Goal: Use online tool/utility: Utilize a website feature to perform a specific function

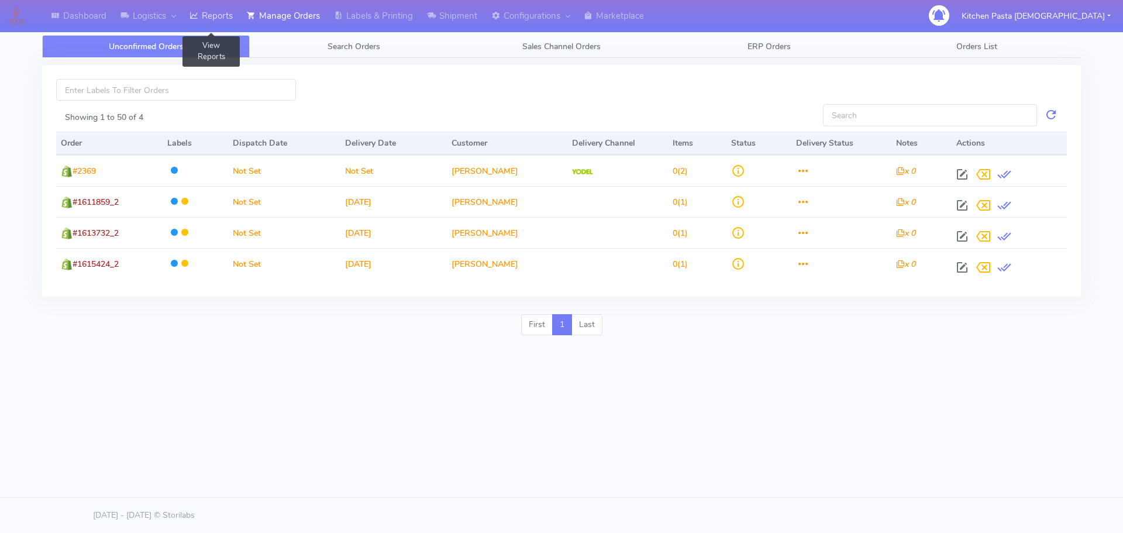
click at [216, 26] on link "Reports" at bounding box center [210, 16] width 57 height 32
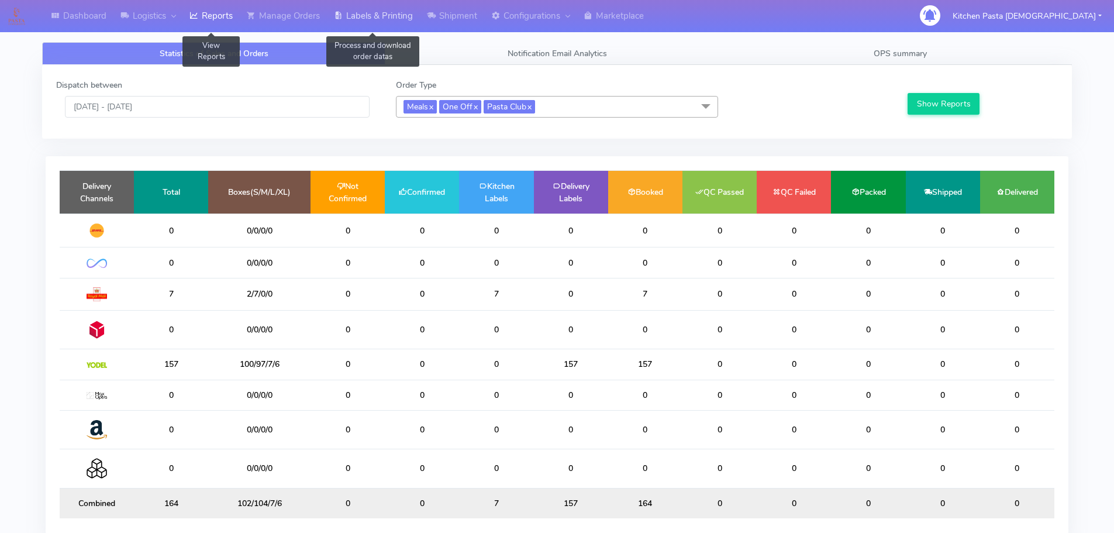
drag, startPoint x: 381, startPoint y: 15, endPoint x: 345, endPoint y: 32, distance: 40.0
click at [380, 14] on link "Labels & Printing" at bounding box center [373, 16] width 93 height 32
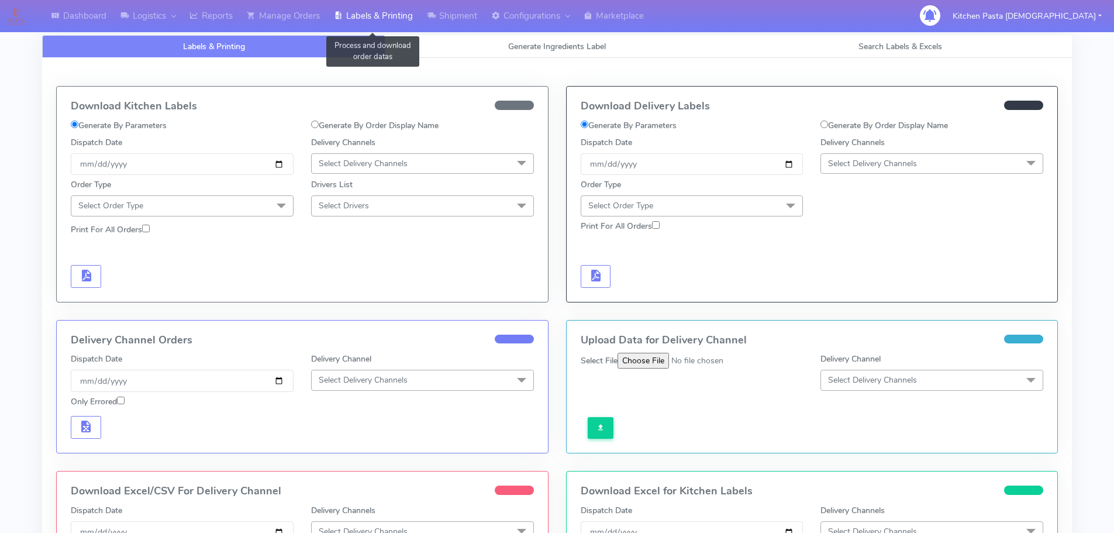
select select
click at [513, 50] on span "Generate Ingredients Label" at bounding box center [557, 46] width 98 height 11
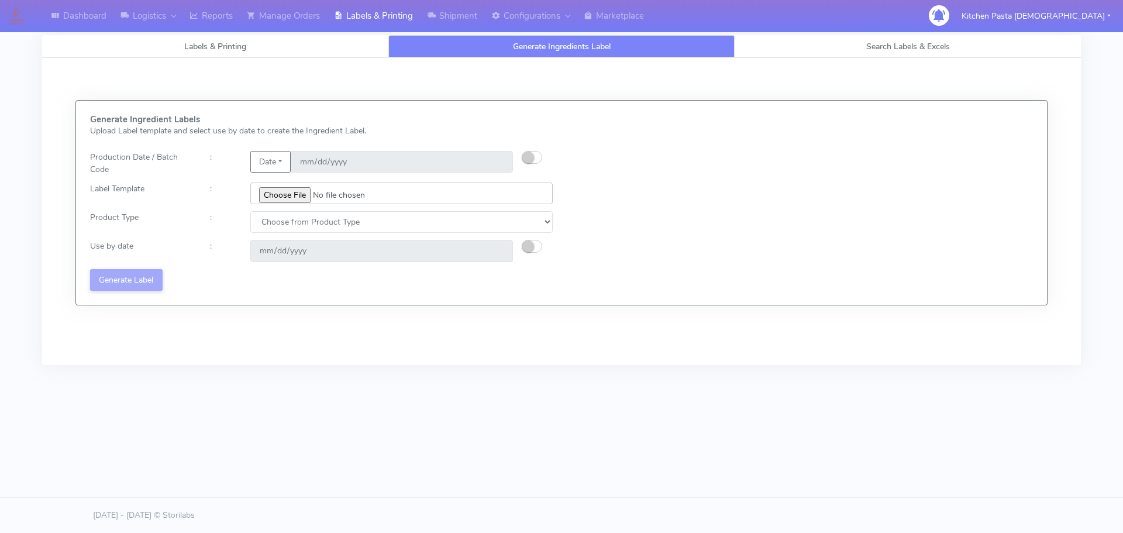
click at [289, 201] on input "file" at bounding box center [401, 193] width 302 height 22
type input "C:\fakepath\Spicy Prawn Mac and Cheese v1.jpg"
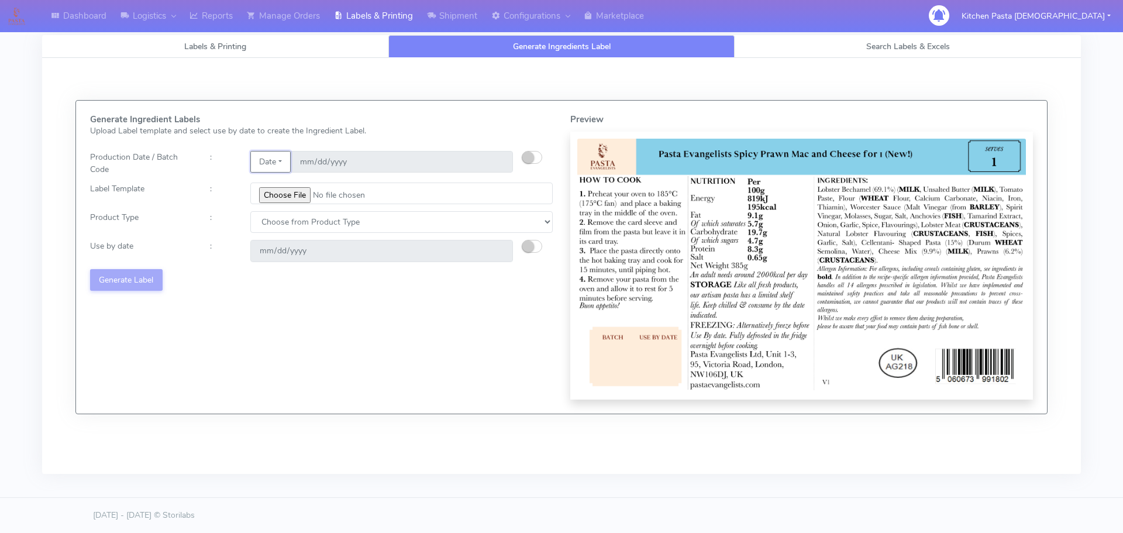
click at [277, 160] on button "Date" at bounding box center [270, 162] width 40 height 22
click at [278, 187] on link "Code" at bounding box center [297, 184] width 92 height 19
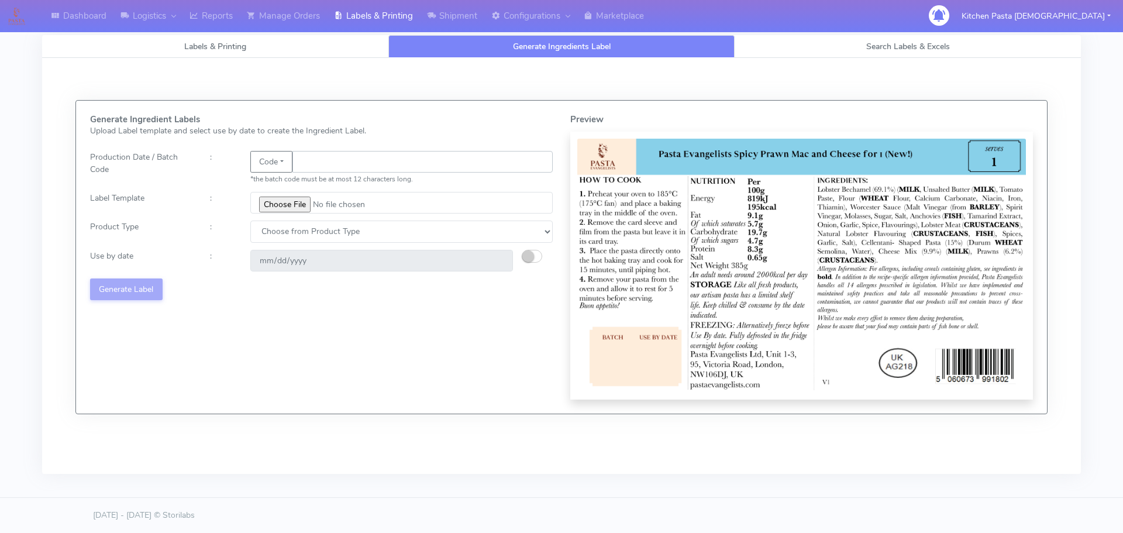
click at [329, 161] on input "text" at bounding box center [422, 162] width 260 height 22
type input "25230"
click at [318, 226] on select "Choose from Product Type ECOM ERETAIL CIRCULAR CIRC_DESERTS LASAGNE" at bounding box center [401, 231] width 302 height 22
click at [331, 324] on div "Generate Ingredient Labels Upload Label template and select use by date to crea…" at bounding box center [321, 257] width 480 height 285
drag, startPoint x: 373, startPoint y: 221, endPoint x: 363, endPoint y: 236, distance: 18.2
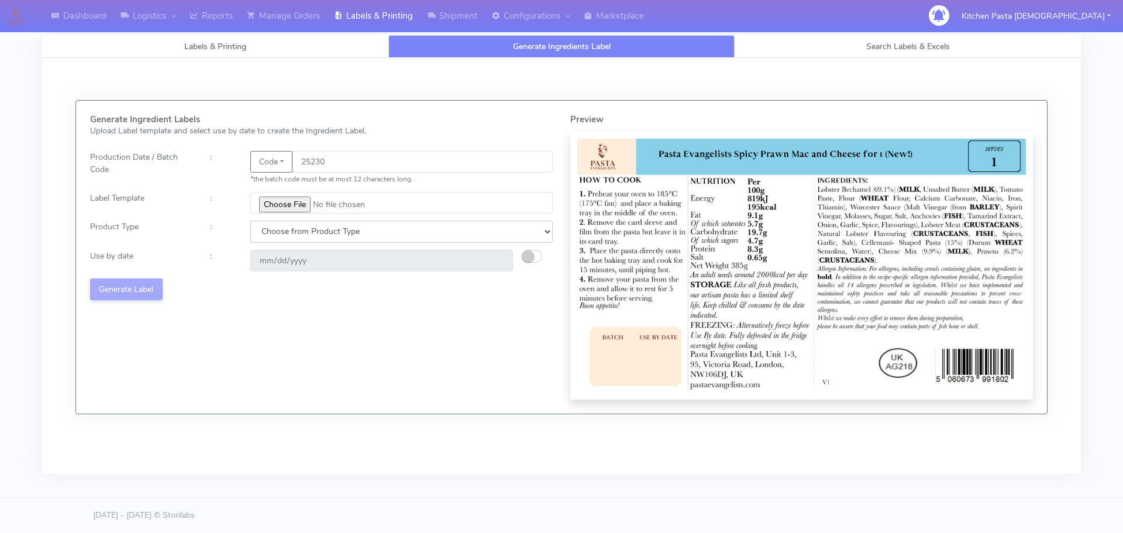
click at [373, 221] on select "Choose from Product Type ECOM ERETAIL CIRCULAR CIRC_DESERTS LASAGNE" at bounding box center [401, 231] width 302 height 22
select select "4"
click at [250, 220] on select "Choose from Product Type ECOM ERETAIL CIRCULAR CIRC_DESERTS LASAGNE" at bounding box center [401, 231] width 302 height 22
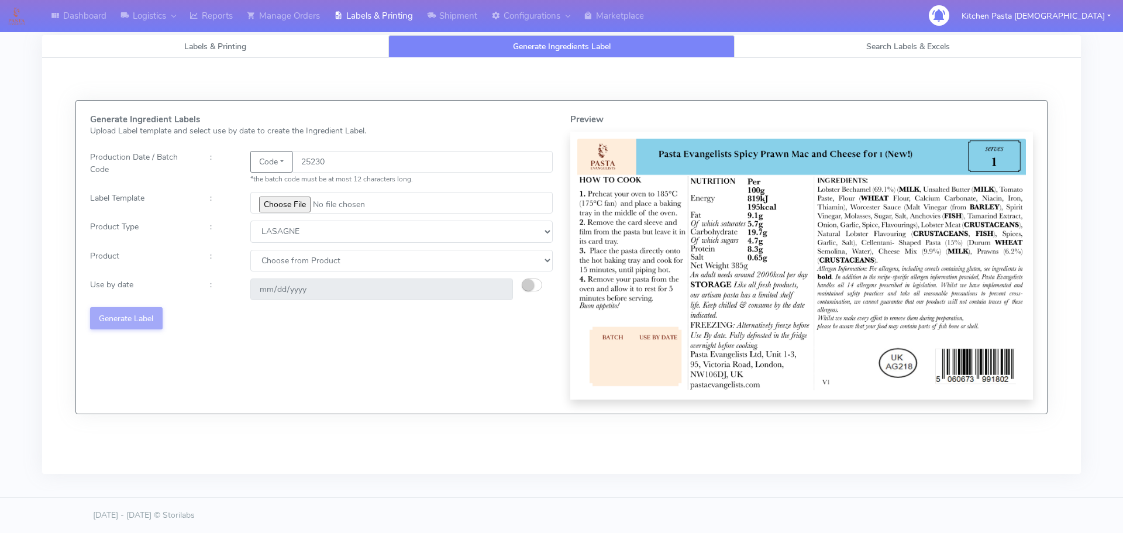
click at [498, 248] on div "Generate Ingredient Labels Upload Label template and select use by date to crea…" at bounding box center [321, 257] width 480 height 285
click at [458, 267] on select "Choose from Product LASAGNE" at bounding box center [401, 261] width 302 height 22
select select "0"
click at [250, 250] on select "Choose from Product LASAGNE" at bounding box center [401, 261] width 302 height 22
click at [536, 288] on button "button" at bounding box center [532, 284] width 20 height 13
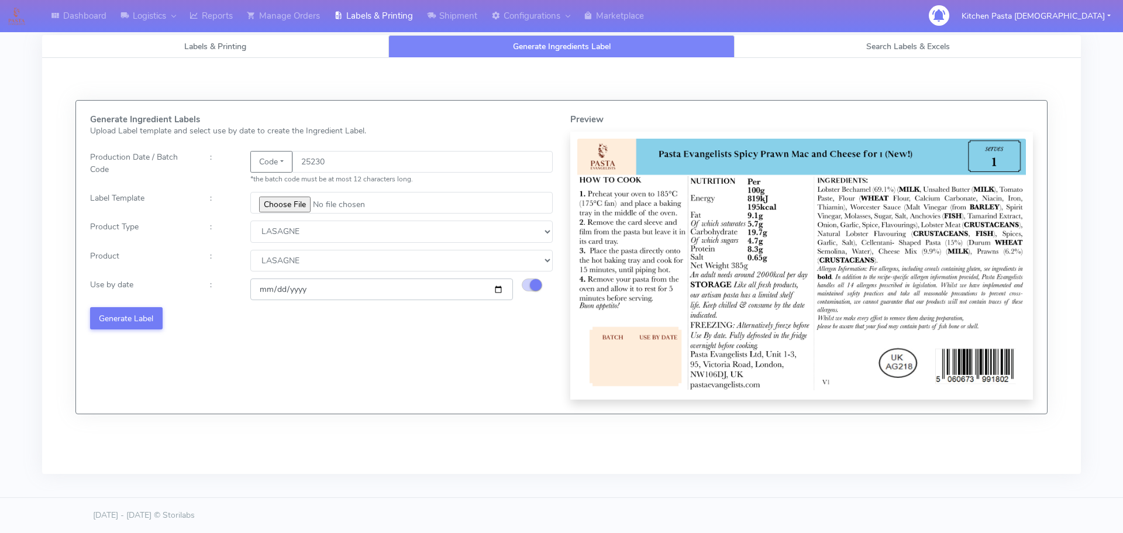
click at [499, 288] on input "[DATE]" at bounding box center [381, 289] width 263 height 22
type input "[DATE]"
click at [136, 316] on button "Generate Label" at bounding box center [126, 318] width 73 height 22
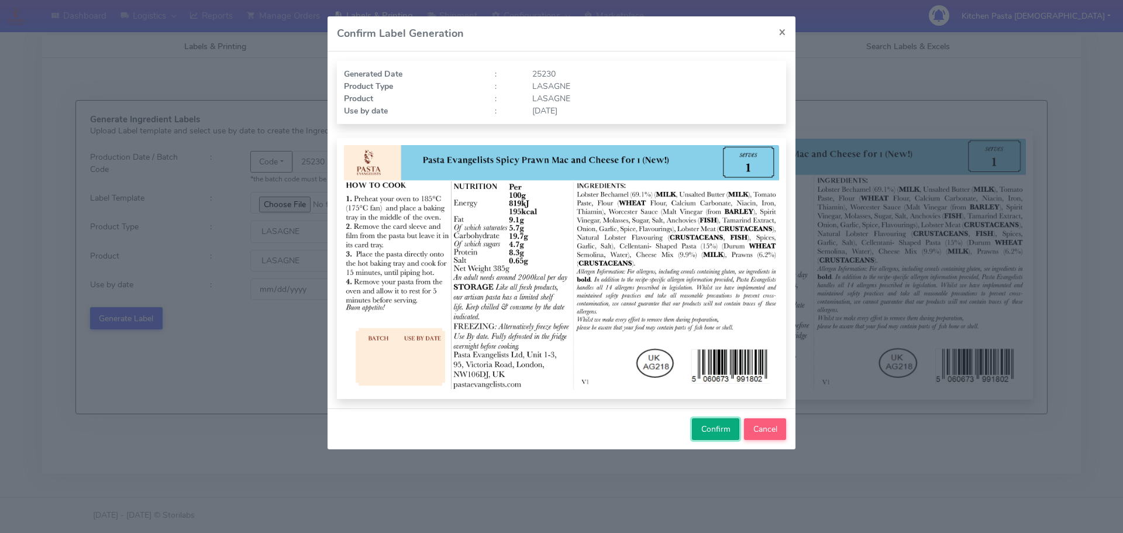
drag, startPoint x: 709, startPoint y: 423, endPoint x: 745, endPoint y: 399, distance: 42.2
click at [710, 423] on span "Confirm" at bounding box center [715, 428] width 29 height 11
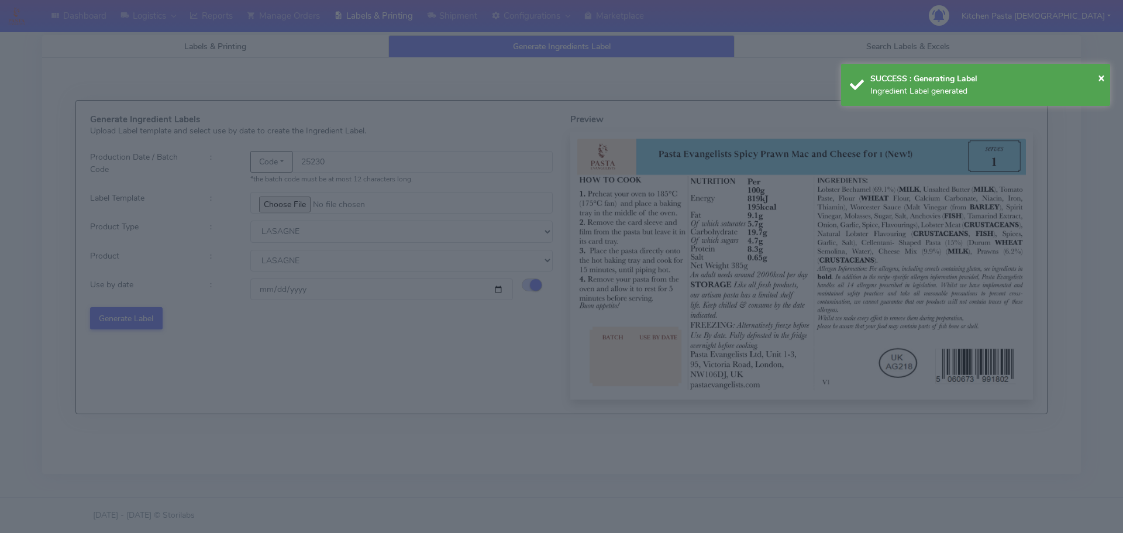
select select
